Goal: Task Accomplishment & Management: Use online tool/utility

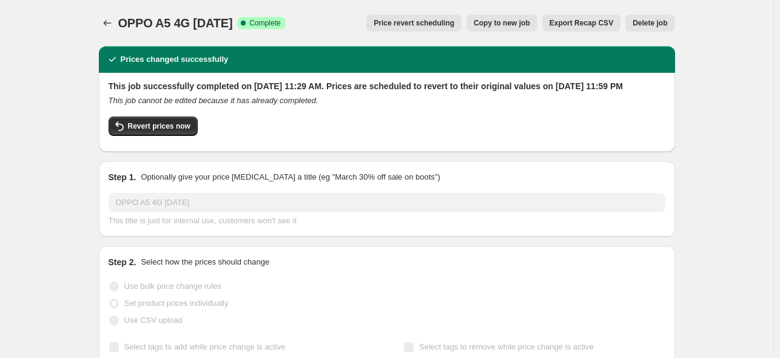
click at [112, 23] on icon "Price change jobs" at bounding box center [107, 23] width 12 height 12
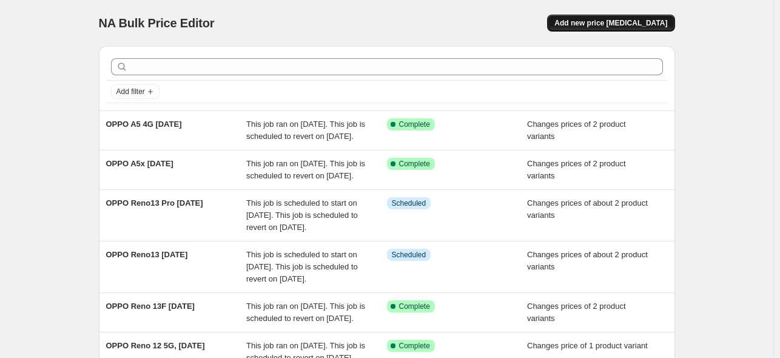
click at [589, 22] on span "Add new price [MEDICAL_DATA]" at bounding box center [610, 23] width 113 height 10
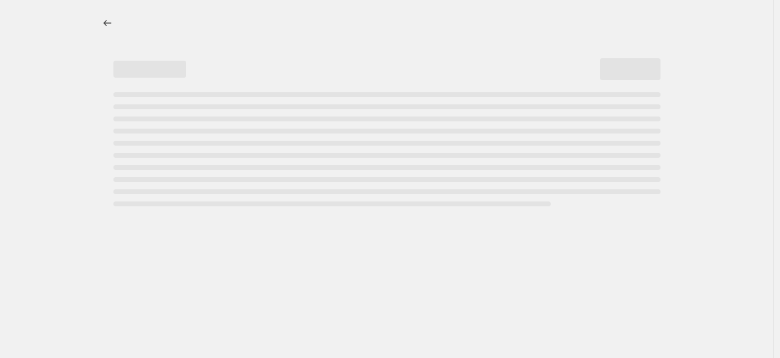
select select "percentage"
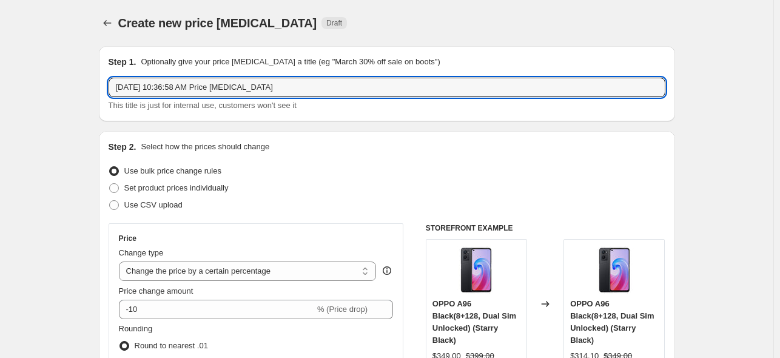
drag, startPoint x: 308, startPoint y: 84, endPoint x: -146, endPoint y: 73, distance: 453.8
click at [0, 73] on html "Home Settings Plans Skip to content Create new price [MEDICAL_DATA]. This page …" at bounding box center [390, 179] width 780 height 358
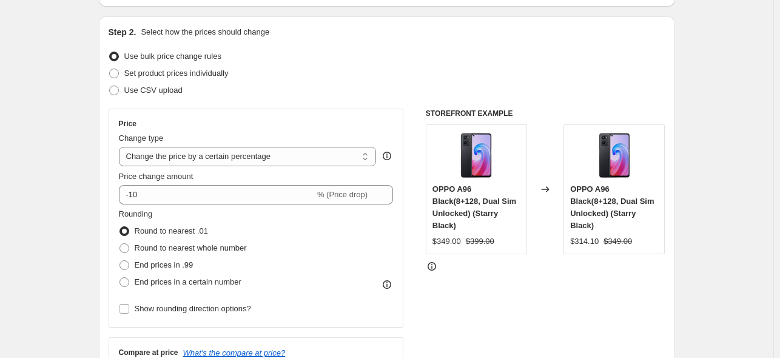
scroll to position [121, 0]
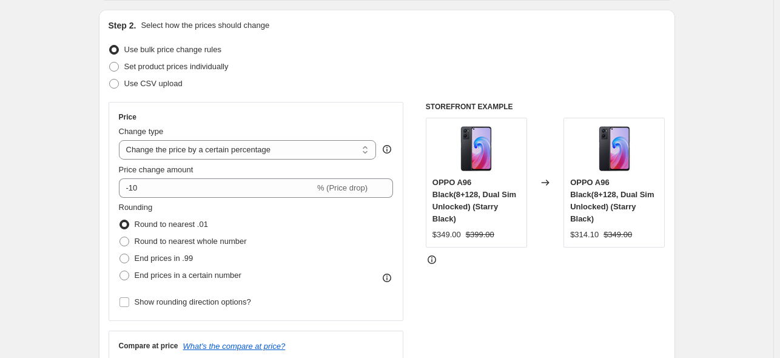
type input "OPPO A5 Pro 5G [DATE]"
click at [206, 70] on span "Set product prices individually" at bounding box center [176, 66] width 104 height 9
click at [110, 62] on input "Set product prices individually" at bounding box center [109, 62] width 1 height 1
radio input "true"
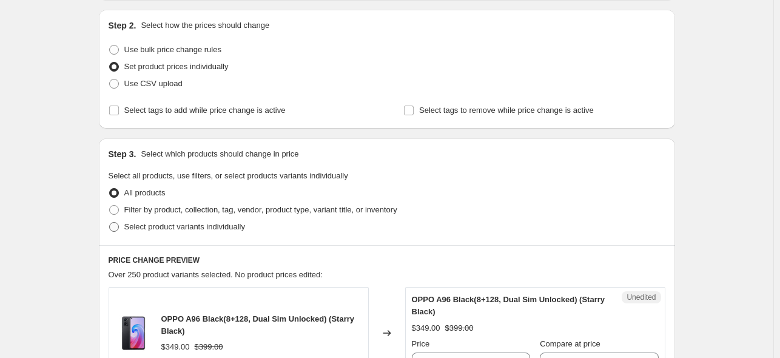
click at [189, 225] on span "Select product variants individually" at bounding box center [184, 226] width 121 height 9
click at [110, 223] on input "Select product variants individually" at bounding box center [109, 222] width 1 height 1
radio input "true"
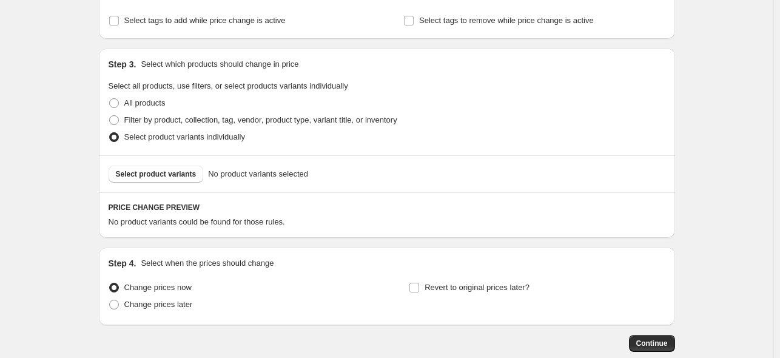
scroll to position [243, 0]
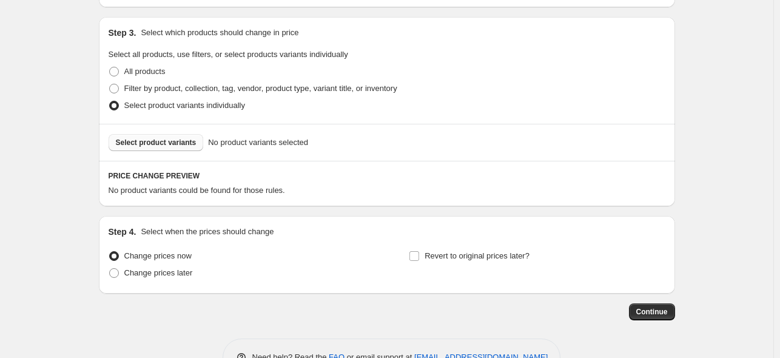
click at [156, 146] on span "Select product variants" at bounding box center [156, 143] width 81 height 10
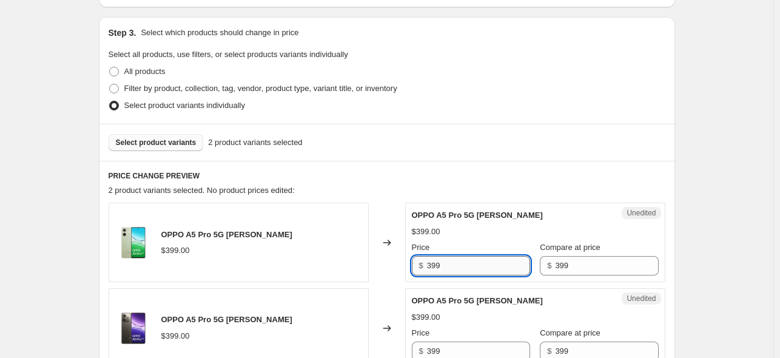
click at [458, 269] on input "399" at bounding box center [478, 265] width 103 height 19
type input "3"
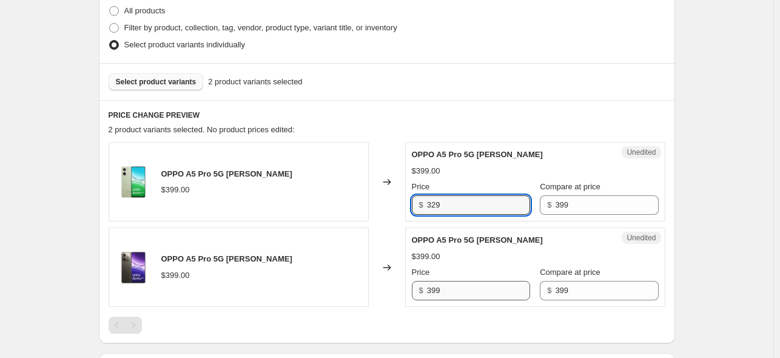
type input "329"
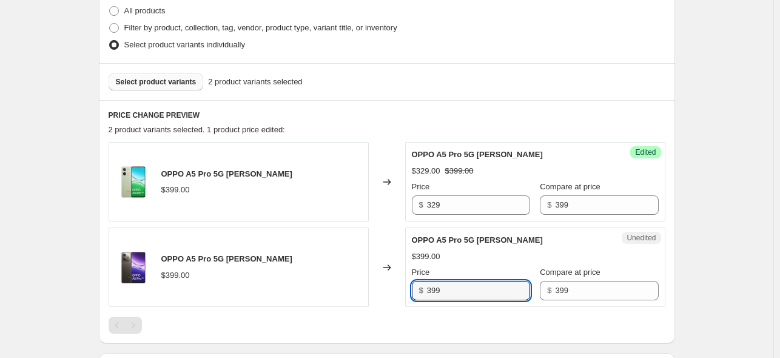
drag, startPoint x: 463, startPoint y: 288, endPoint x: 378, endPoint y: 289, distance: 84.3
click at [378, 289] on div "OPPO A5 Pro 5G [PERSON_NAME] $399.00 Changed to Unedited OPPO A5 Pro 5G Mocha B…" at bounding box center [387, 266] width 557 height 79
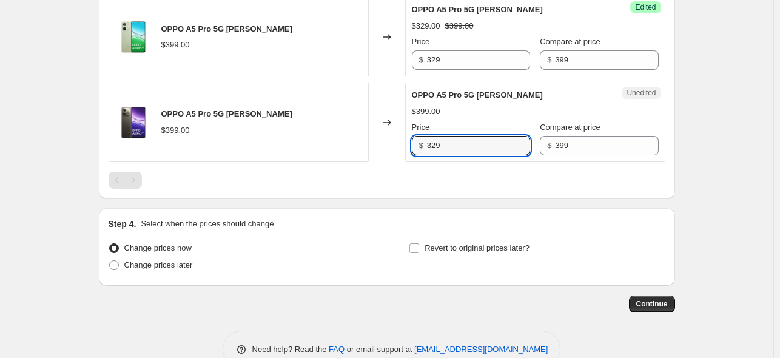
scroll to position [475, 0]
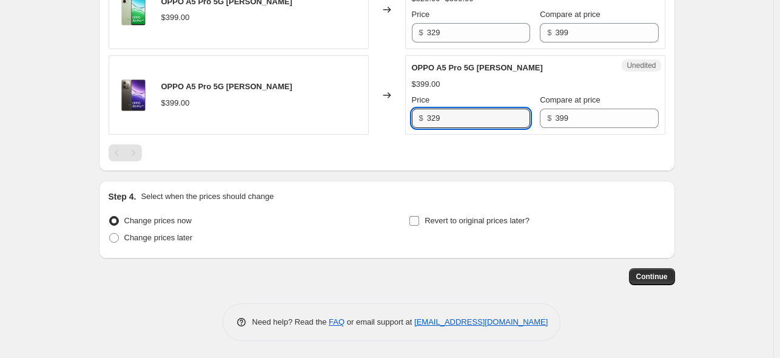
type input "329"
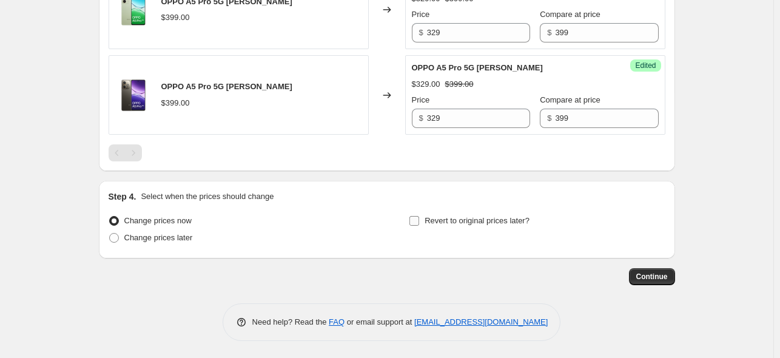
click at [426, 221] on label "Revert to original prices later?" at bounding box center [469, 220] width 121 height 17
click at [419, 221] on input "Revert to original prices later?" at bounding box center [414, 221] width 10 height 10
checkbox input "true"
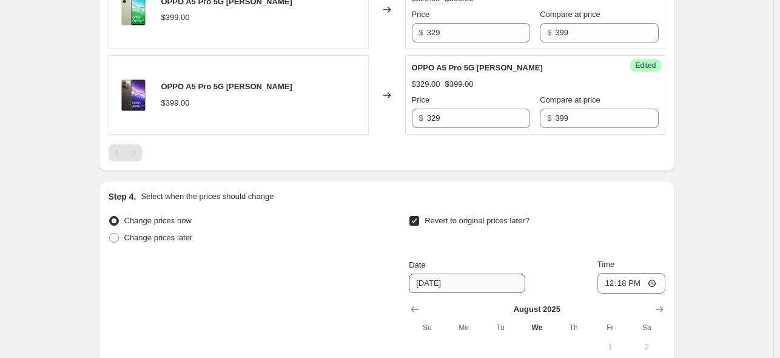
scroll to position [657, 0]
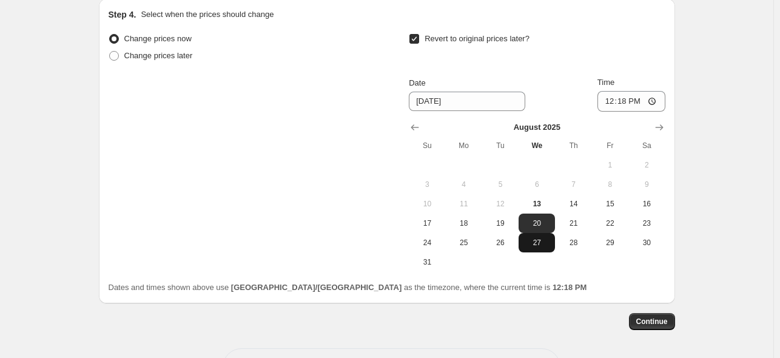
click at [550, 244] on span "27" at bounding box center [536, 243] width 27 height 10
type input "[DATE]"
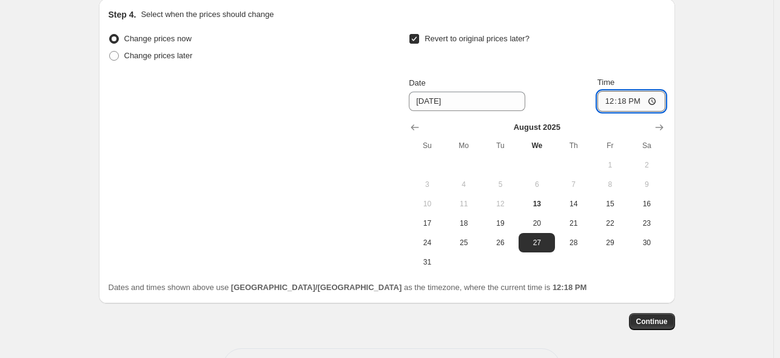
click at [658, 101] on input "12:18" at bounding box center [631, 101] width 68 height 21
type input "23:59"
click at [620, 33] on div "Revert to original prices later?" at bounding box center [537, 48] width 256 height 36
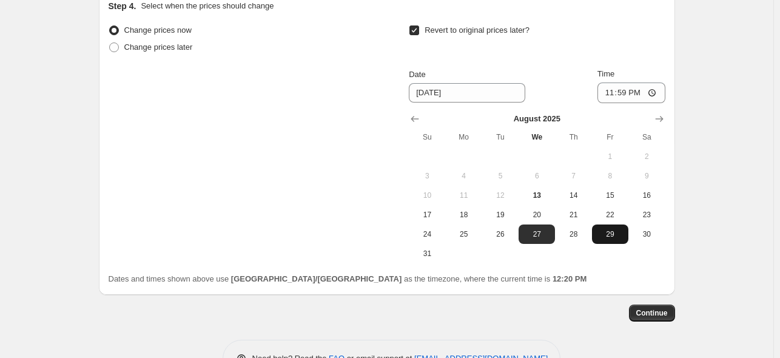
scroll to position [667, 0]
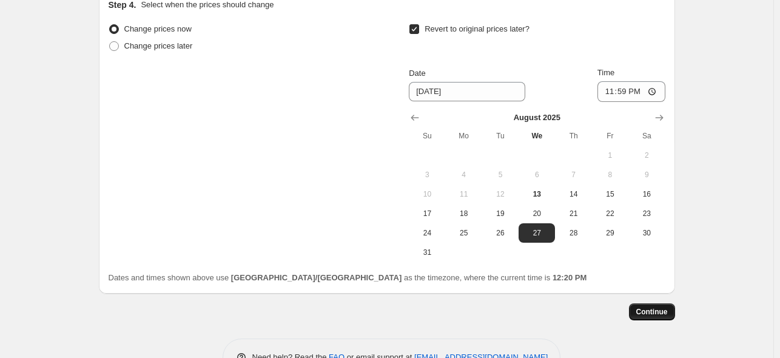
click at [646, 307] on span "Continue" at bounding box center [652, 312] width 32 height 10
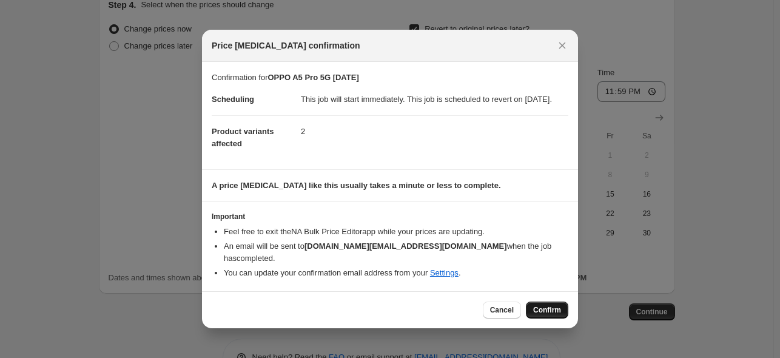
click at [558, 305] on span "Confirm" at bounding box center [547, 310] width 28 height 10
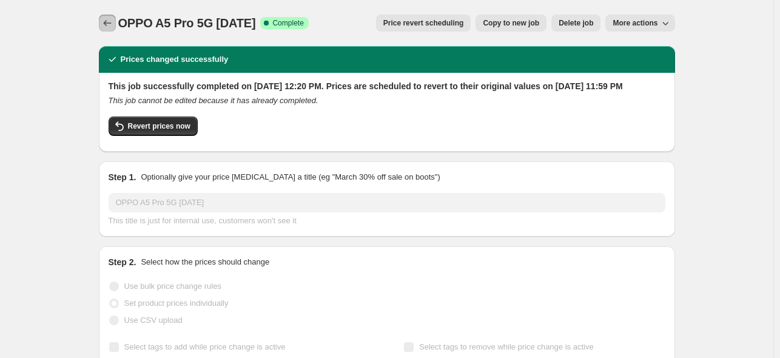
click at [109, 21] on icon "Price change jobs" at bounding box center [107, 23] width 12 height 12
